Goal: Task Accomplishment & Management: Complete application form

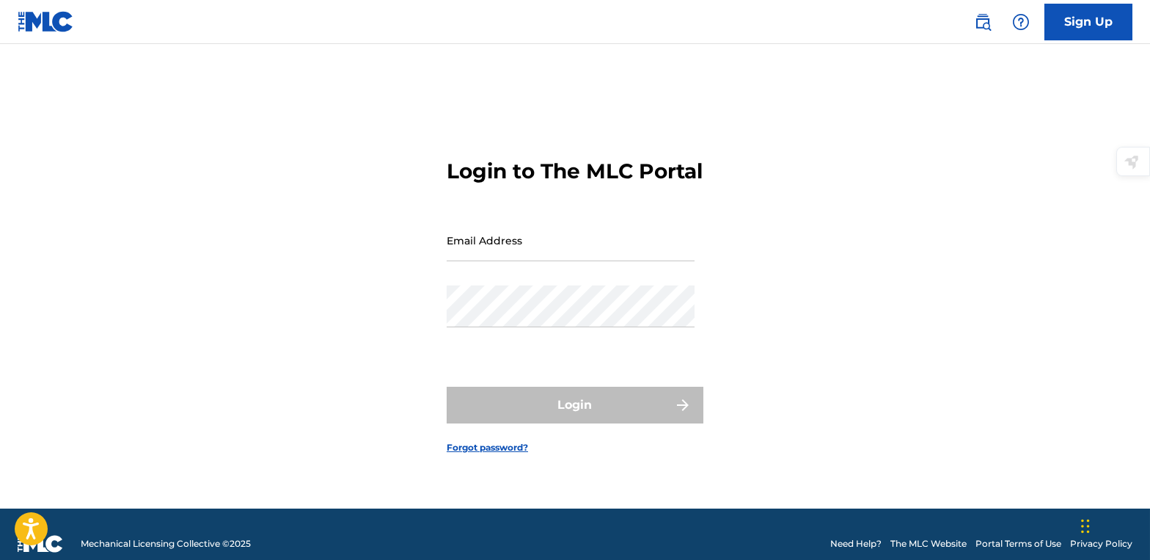
click at [1083, 31] on link "Sign Up" at bounding box center [1088, 22] width 88 height 37
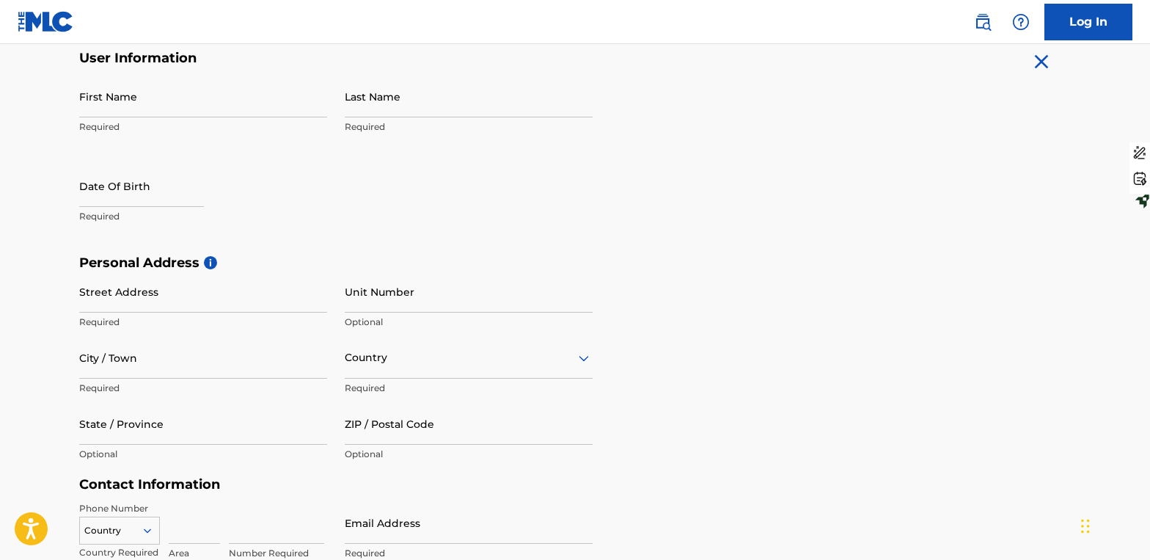
scroll to position [293, 0]
click at [188, 100] on input "First Name" at bounding box center [203, 97] width 248 height 42
type input "David"
type input "Thompson"
type input "256 Grove Ln"
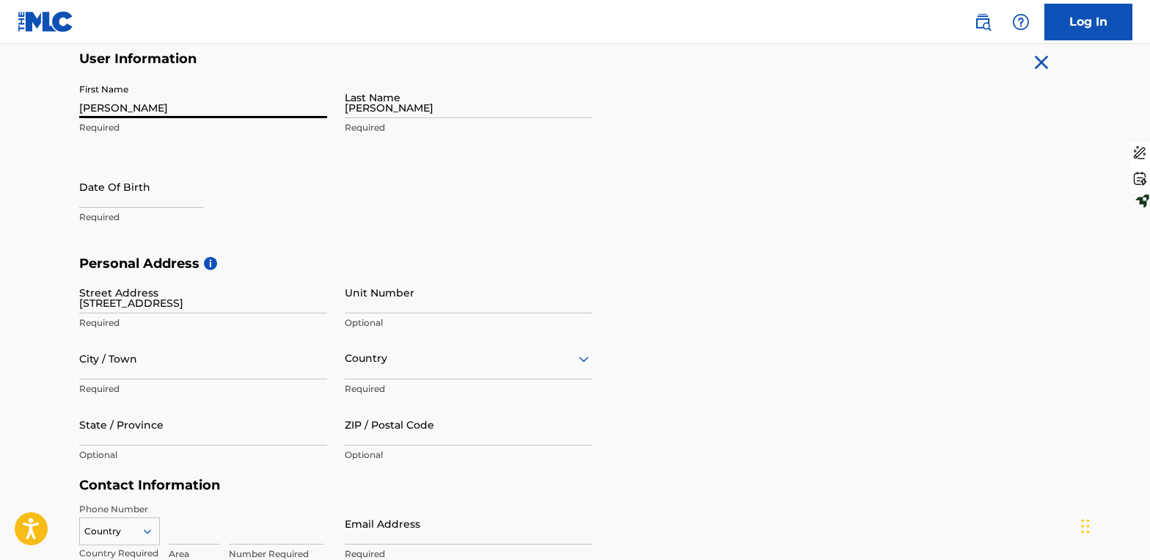
type input "Kathleen"
type input "United States"
type input "GA"
type input "31047"
type input "478"
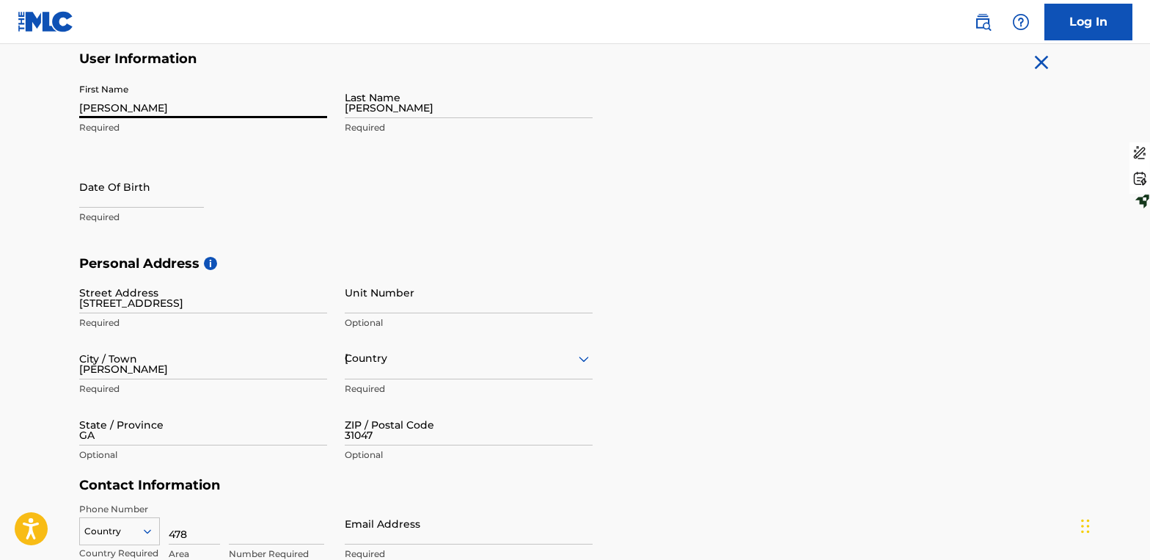
type input "8321100"
type input "[DOMAIN_NAME][EMAIL_ADDRESS][DOMAIN_NAME]"
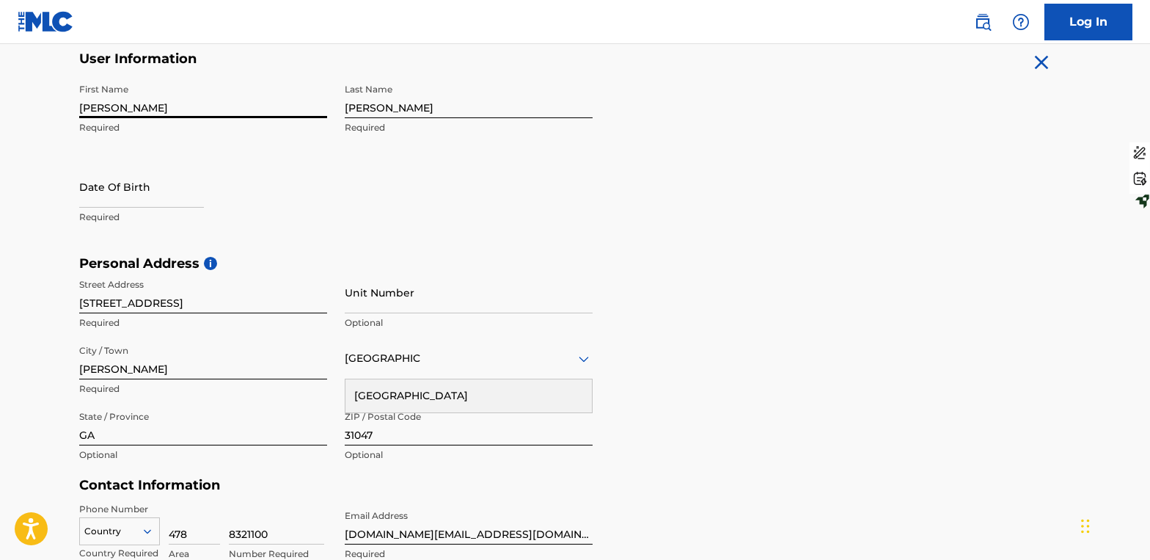
click at [137, 191] on input "text" at bounding box center [141, 187] width 125 height 42
select select "8"
select select "2025"
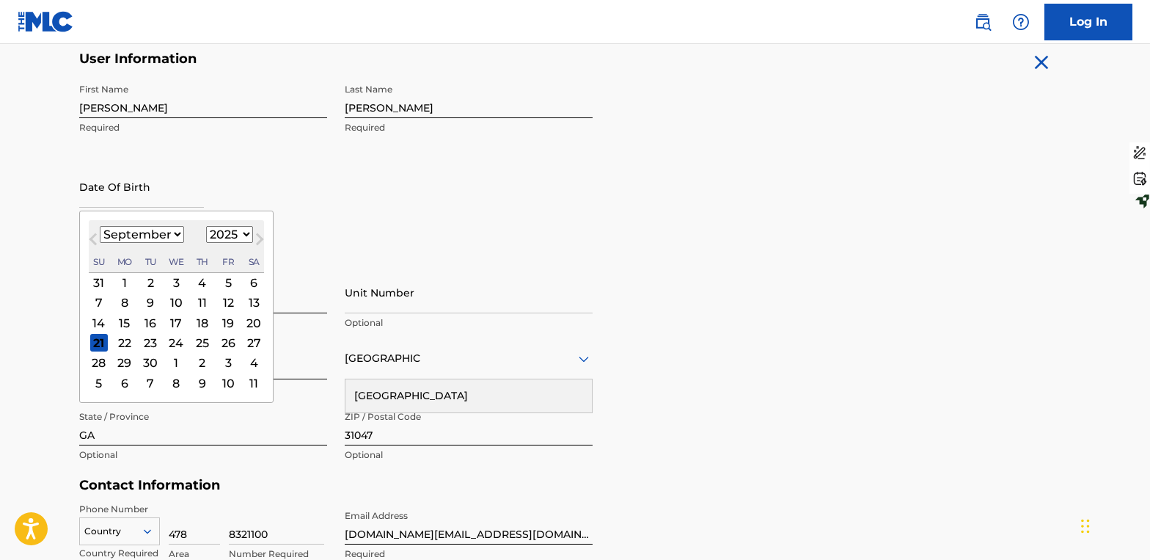
click at [178, 234] on select "January February March April May June July August September October November De…" at bounding box center [142, 234] width 84 height 17
select select "9"
click at [100, 226] on select "January February March April May June July August September October November De…" at bounding box center [142, 234] width 84 height 17
click at [175, 319] on div "15" at bounding box center [177, 323] width 18 height 18
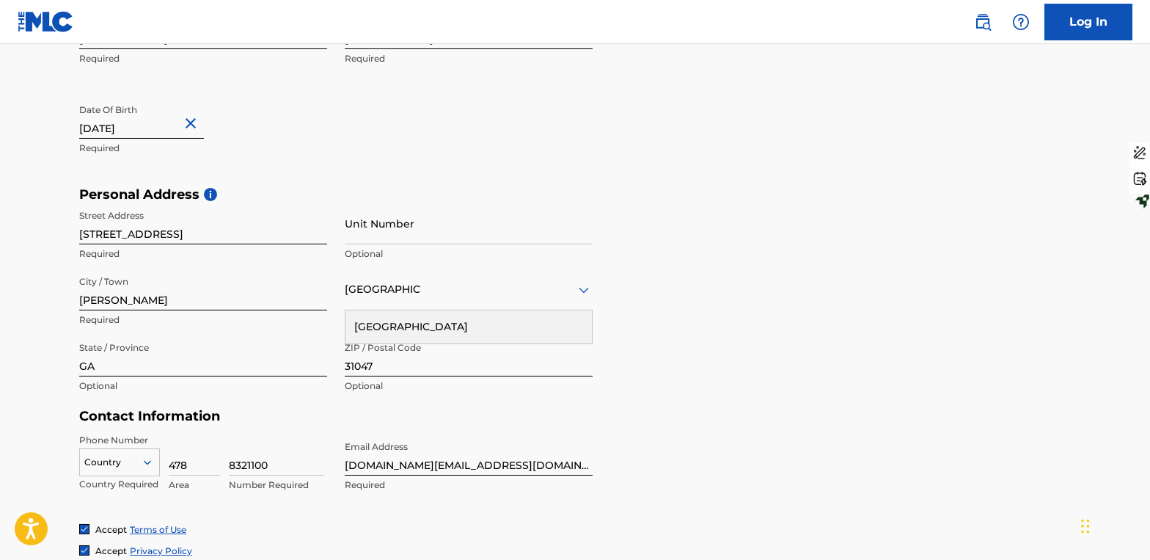
scroll to position [367, 0]
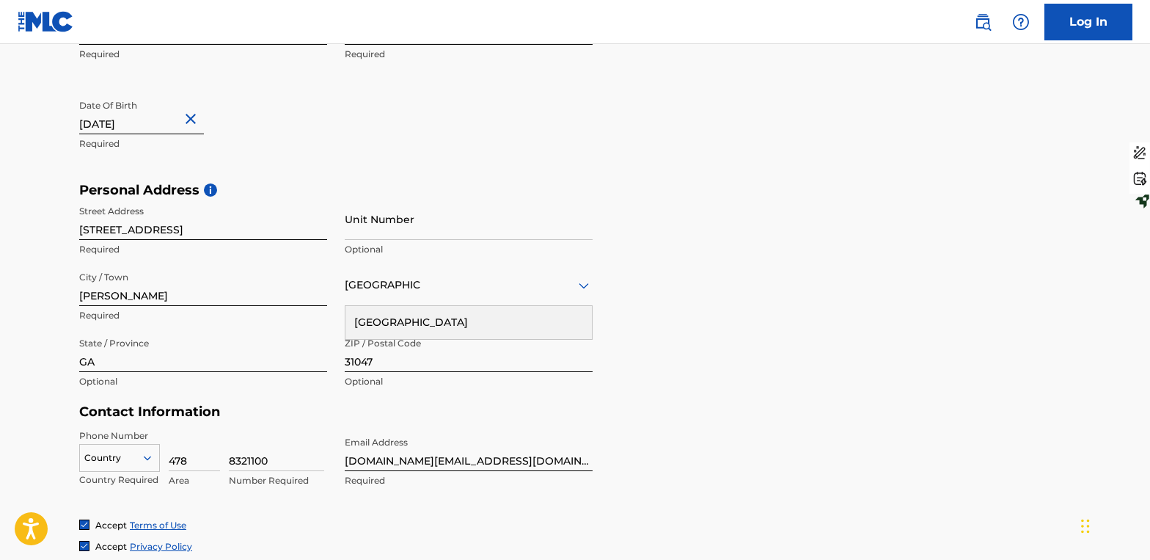
type input "October 15 1983"
click at [243, 301] on input "Kathleen" at bounding box center [203, 285] width 248 height 42
click at [381, 241] on div "Unit Number Optional" at bounding box center [469, 231] width 248 height 66
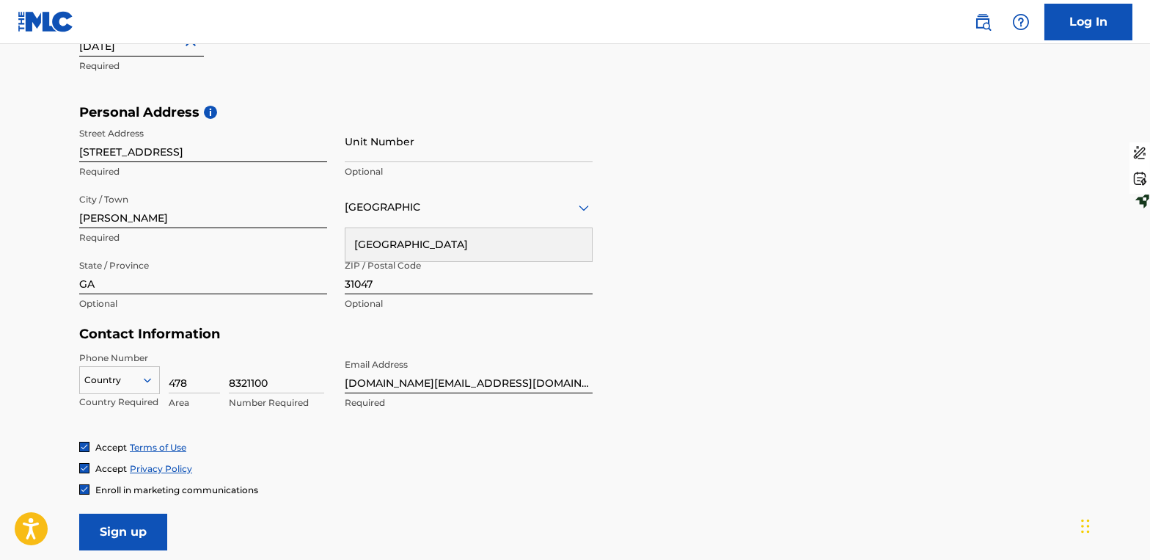
scroll to position [513, 0]
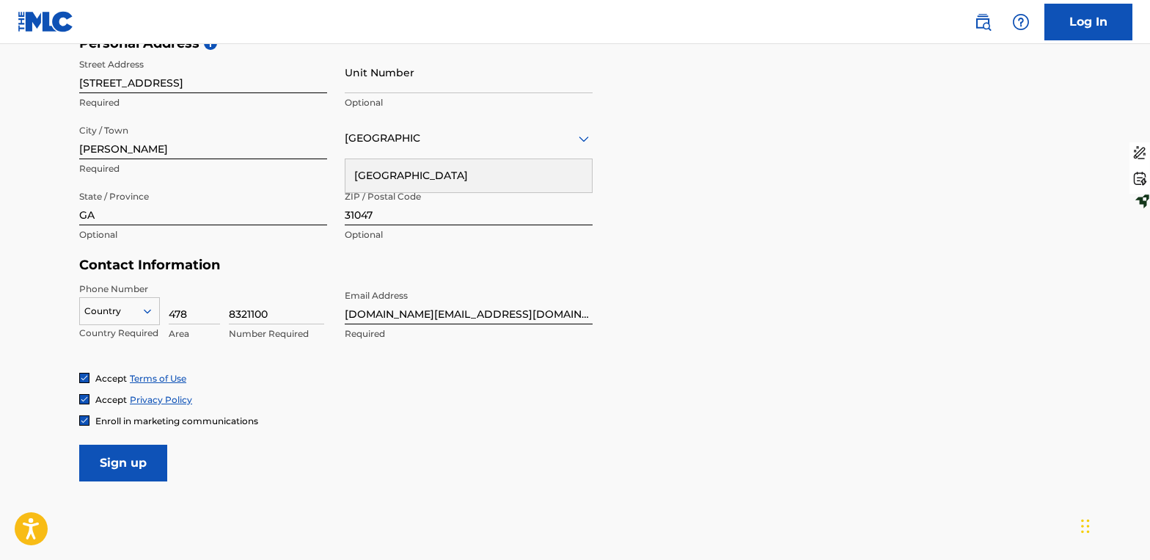
click at [283, 318] on input "8321100" at bounding box center [276, 303] width 95 height 42
type input "6674006"
drag, startPoint x: 243, startPoint y: 312, endPoint x: 203, endPoint y: 315, distance: 39.7
click at [203, 315] on div "Country Country Required 478 Area 6674006 Number Required" at bounding box center [203, 315] width 248 height 66
drag, startPoint x: 191, startPoint y: 315, endPoint x: 158, endPoint y: 312, distance: 33.8
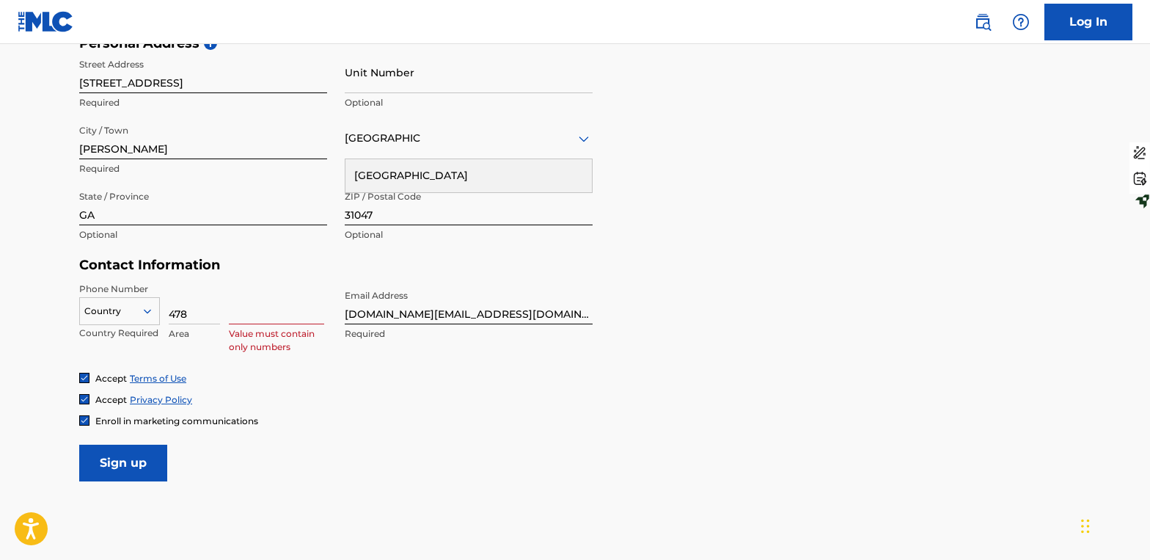
click at [158, 312] on div "Country Country Required 478 Area Value must contain only numbers" at bounding box center [203, 315] width 248 height 66
type input "678"
type input "6674006"
type input "678"
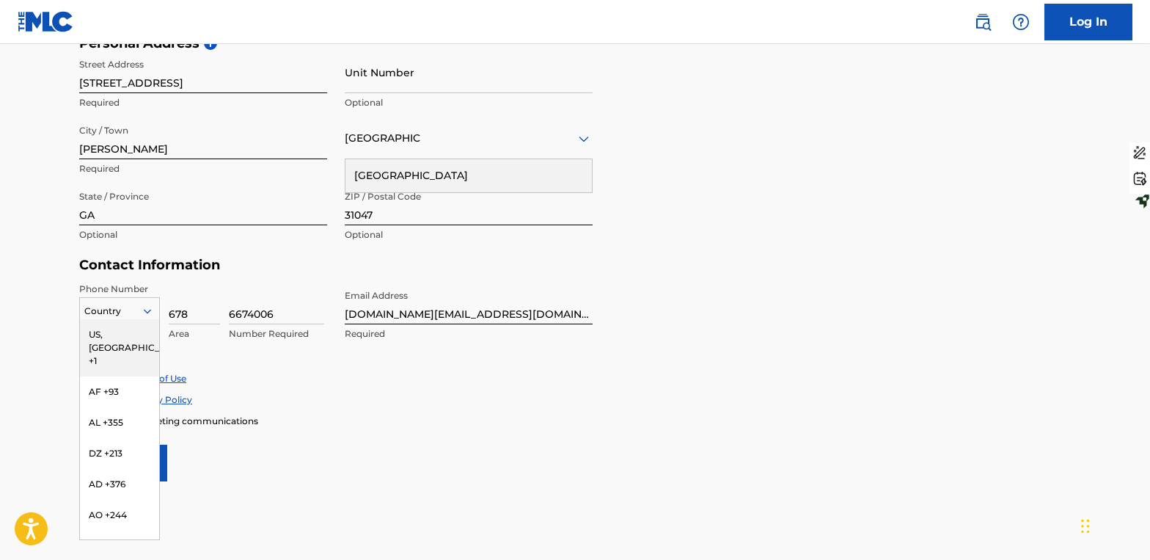
click at [147, 314] on icon at bounding box center [147, 310] width 13 height 13
click at [132, 327] on div "US, CA +1" at bounding box center [119, 347] width 79 height 57
click at [149, 311] on icon at bounding box center [147, 311] width 7 height 4
click at [389, 398] on div "Accept Privacy Policy" at bounding box center [575, 399] width 992 height 12
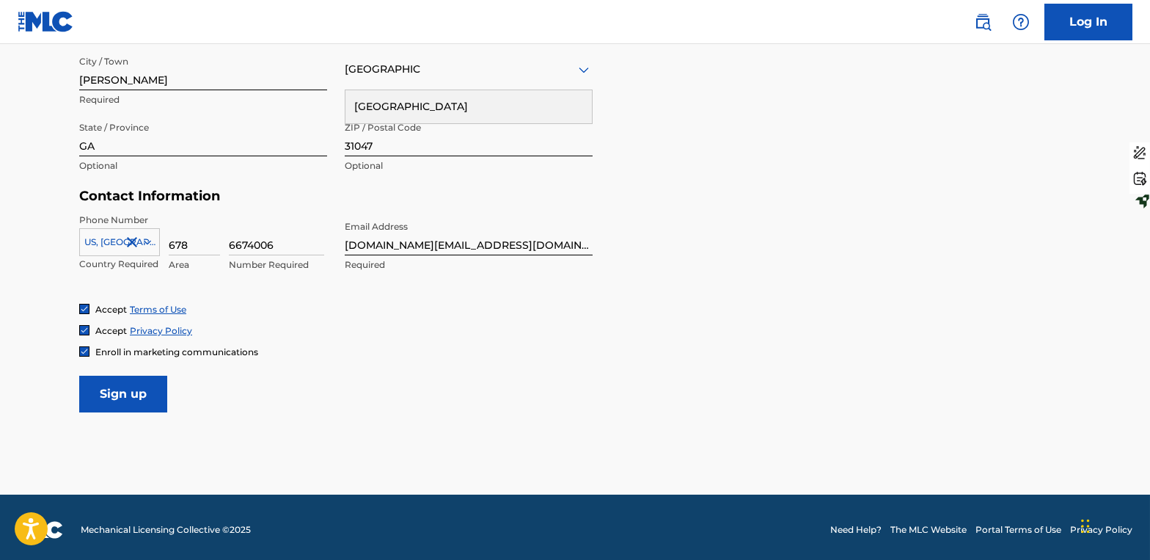
scroll to position [587, 0]
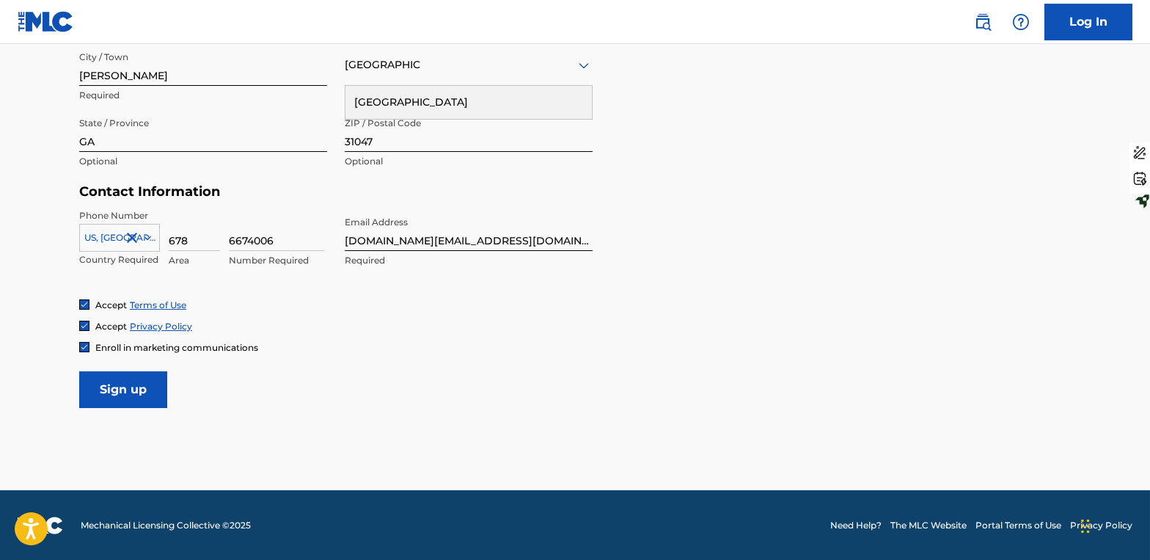
click at [147, 374] on input "Sign up" at bounding box center [123, 389] width 88 height 37
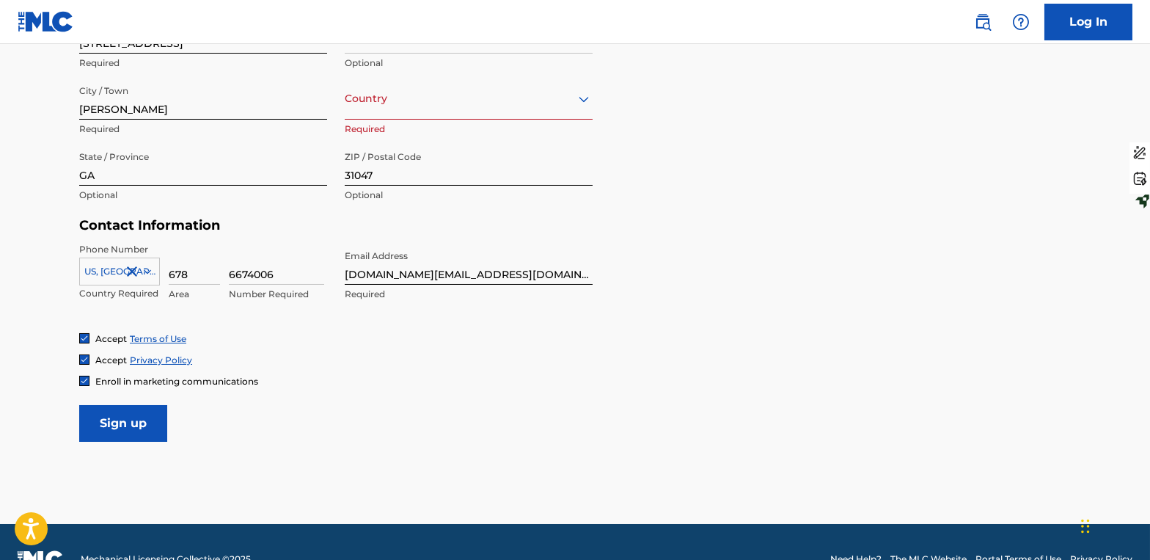
scroll to position [440, 0]
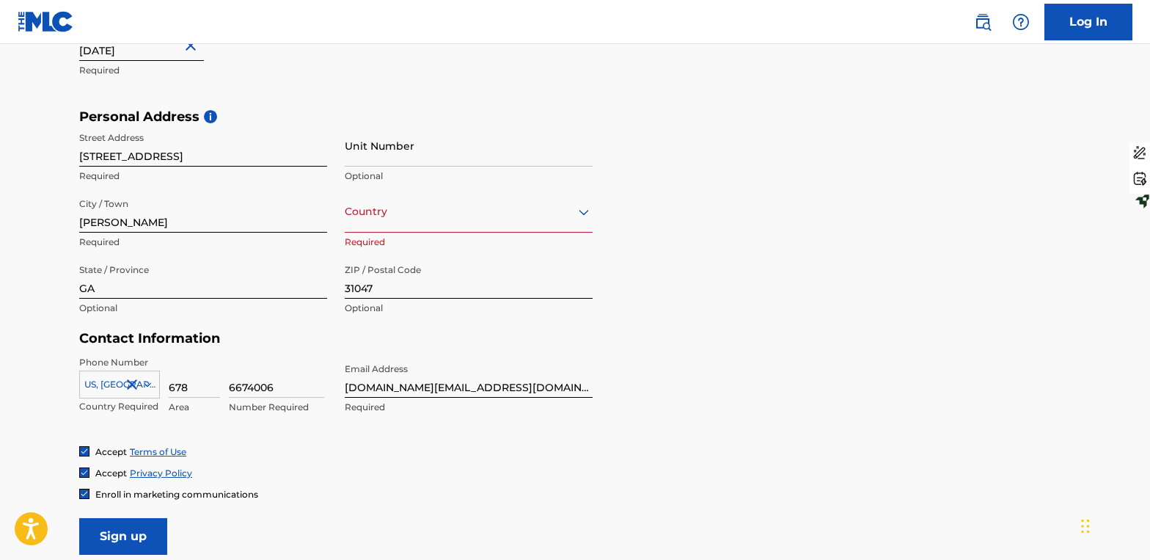
click at [530, 208] on div at bounding box center [469, 211] width 248 height 18
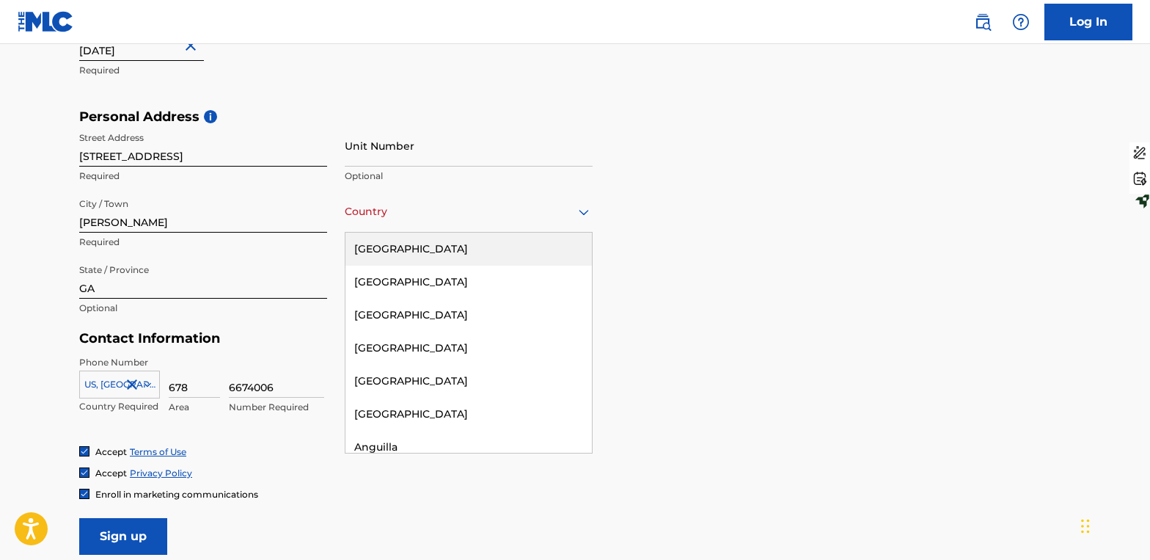
click at [485, 252] on div "United States" at bounding box center [468, 248] width 246 height 33
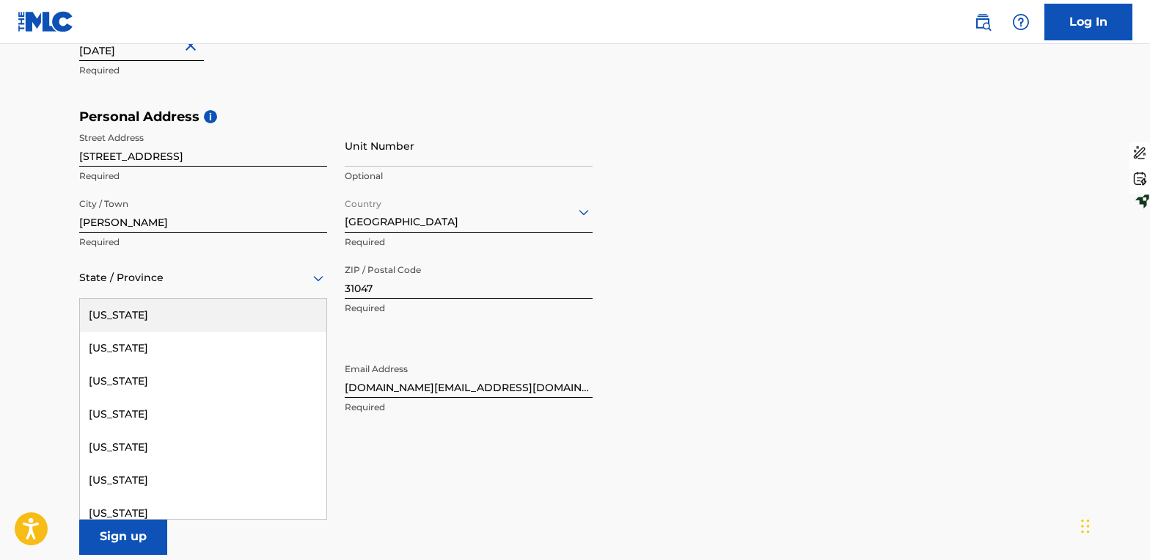
click at [243, 285] on div at bounding box center [203, 277] width 248 height 18
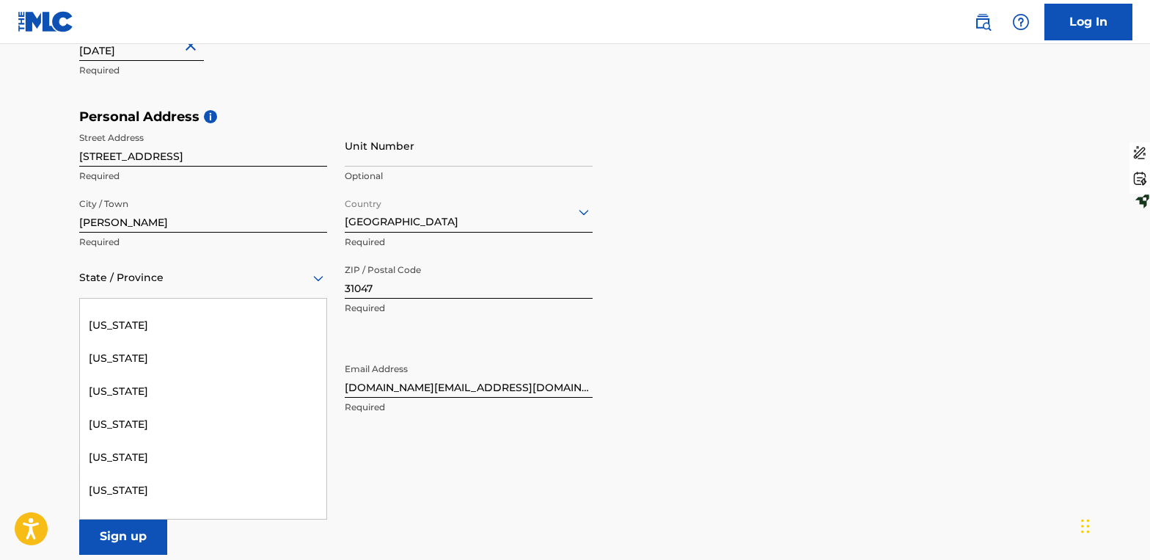
scroll to position [220, 0]
click at [206, 447] on div "Georgia" at bounding box center [203, 458] width 246 height 33
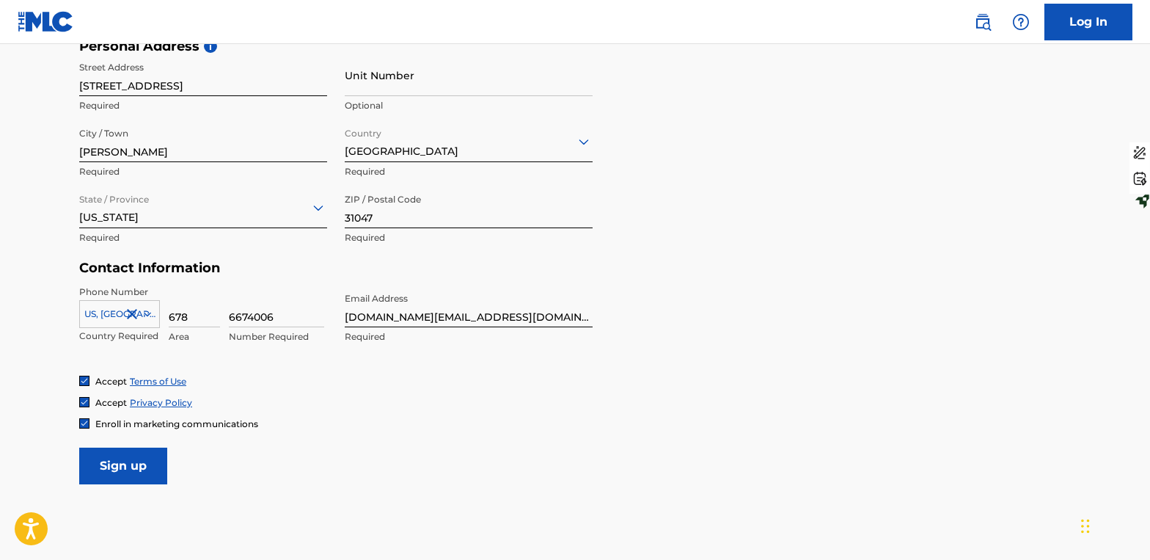
scroll to position [513, 0]
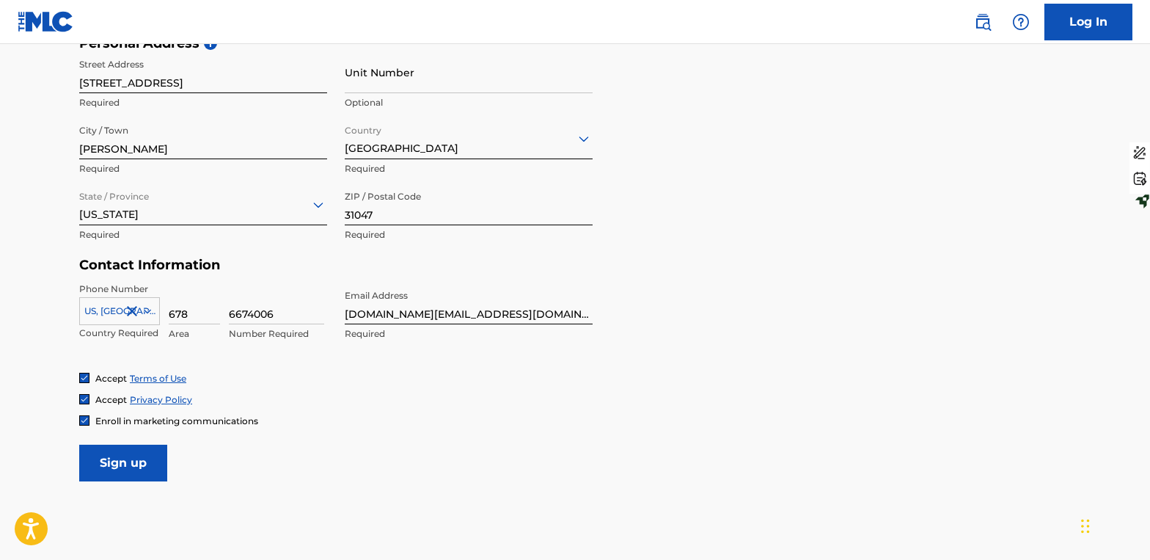
click at [150, 464] on input "Sign up" at bounding box center [123, 462] width 88 height 37
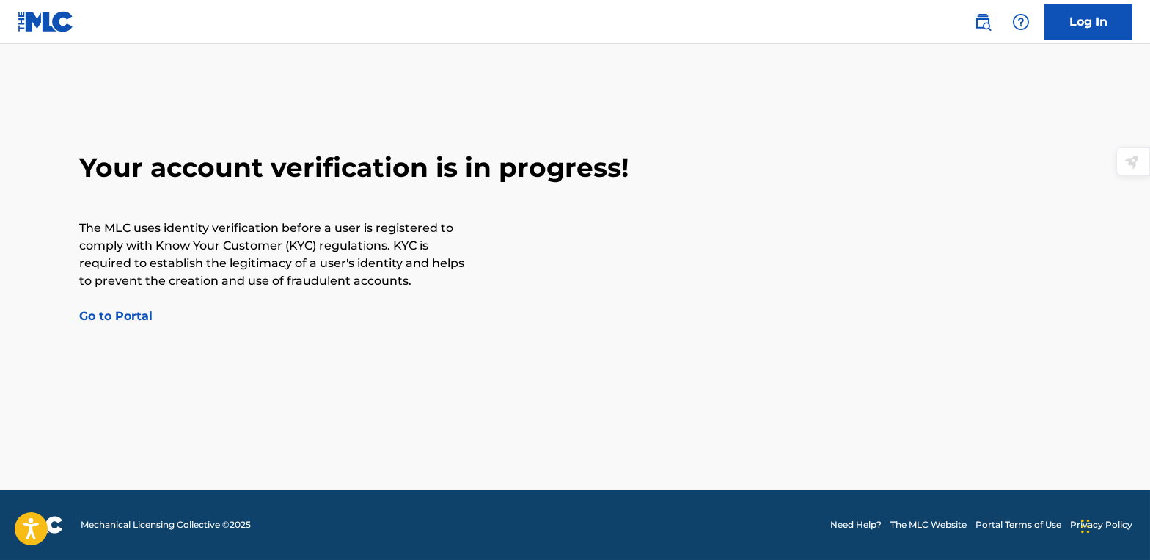
click at [141, 309] on link "Go to Portal" at bounding box center [115, 316] width 73 height 14
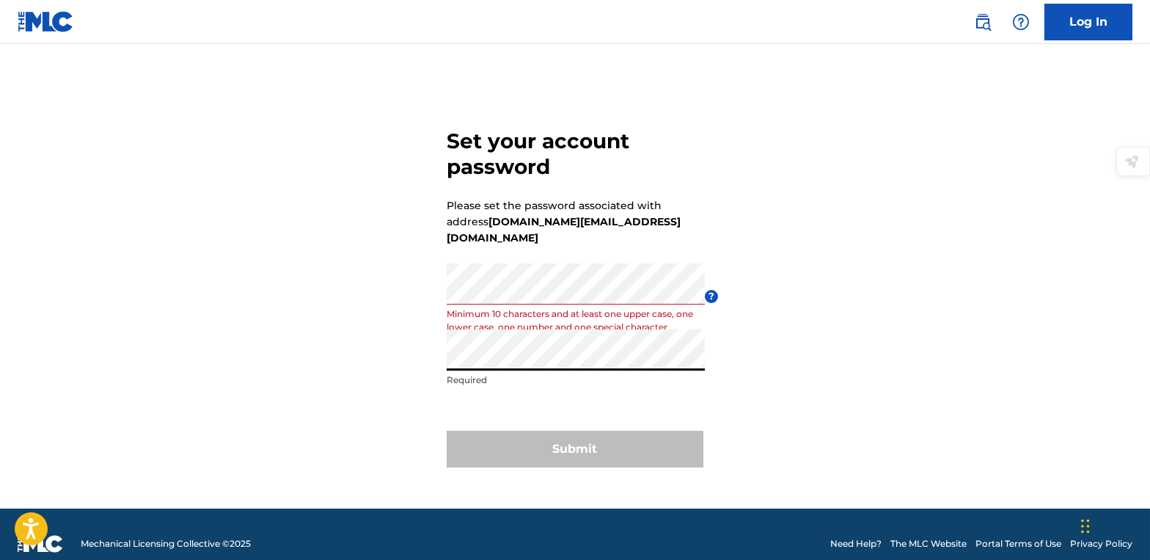
click at [442, 359] on div "Set your account password Please set the password associated with address [DOMA…" at bounding box center [575, 295] width 1027 height 428
click at [436, 292] on div "Set your account password Please set the password associated with address [DOMA…" at bounding box center [575, 295] width 1027 height 428
